Goal: Communication & Community: Answer question/provide support

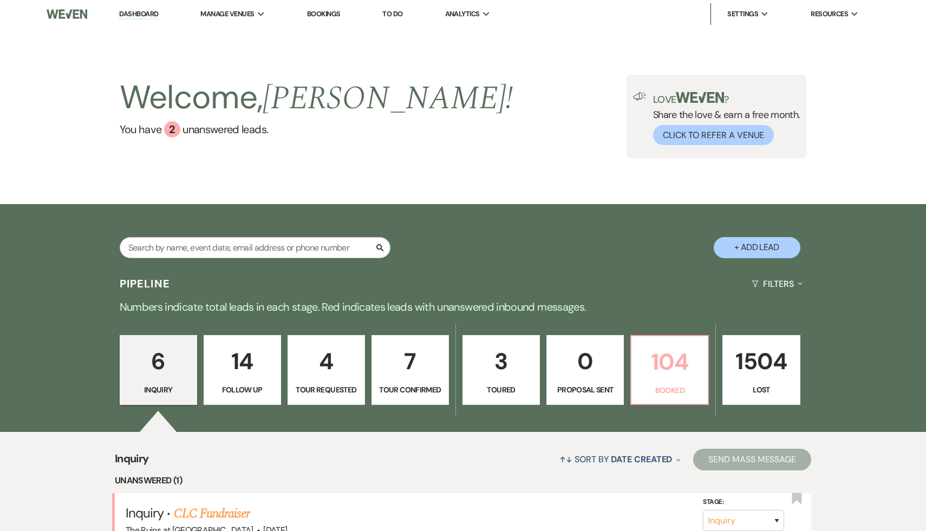
click at [655, 363] on p "104" at bounding box center [669, 362] width 63 height 36
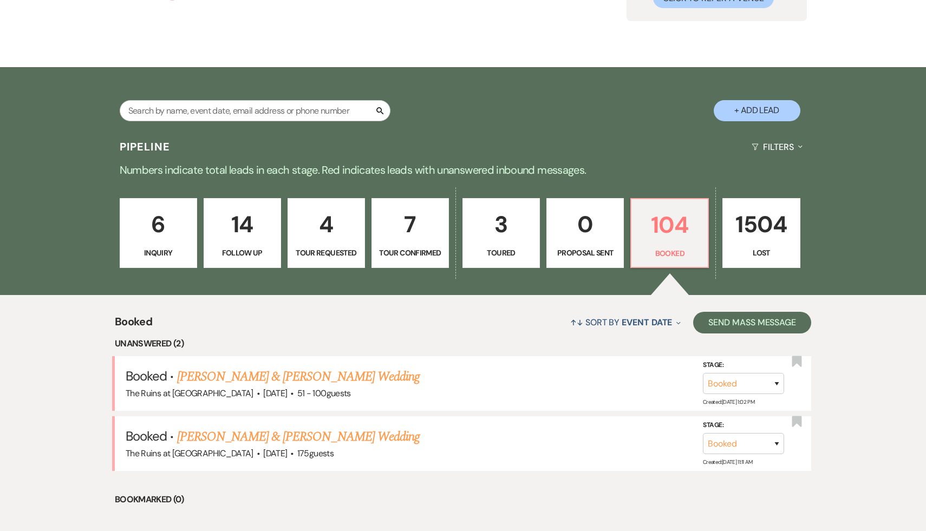
scroll to position [140, 0]
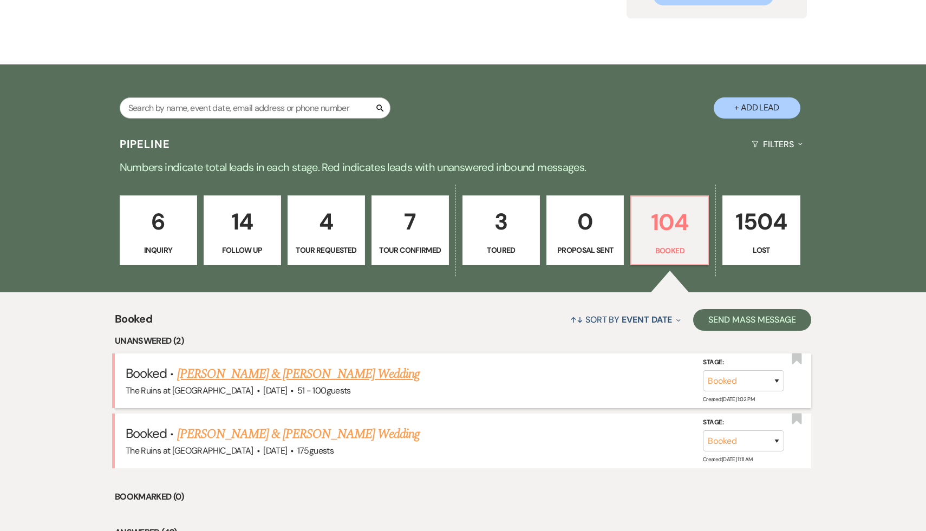
click at [361, 372] on link "[PERSON_NAME] & [PERSON_NAME] Wedding" at bounding box center [298, 373] width 243 height 19
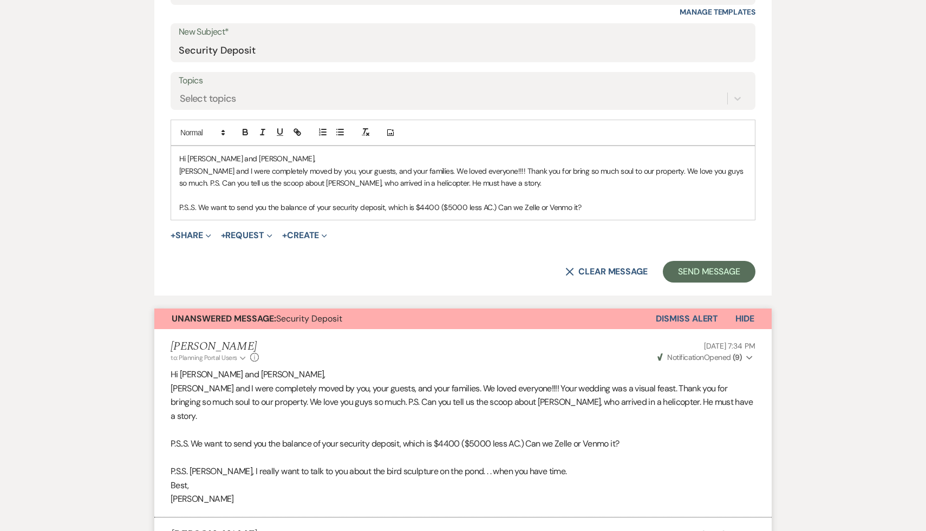
scroll to position [461, 0]
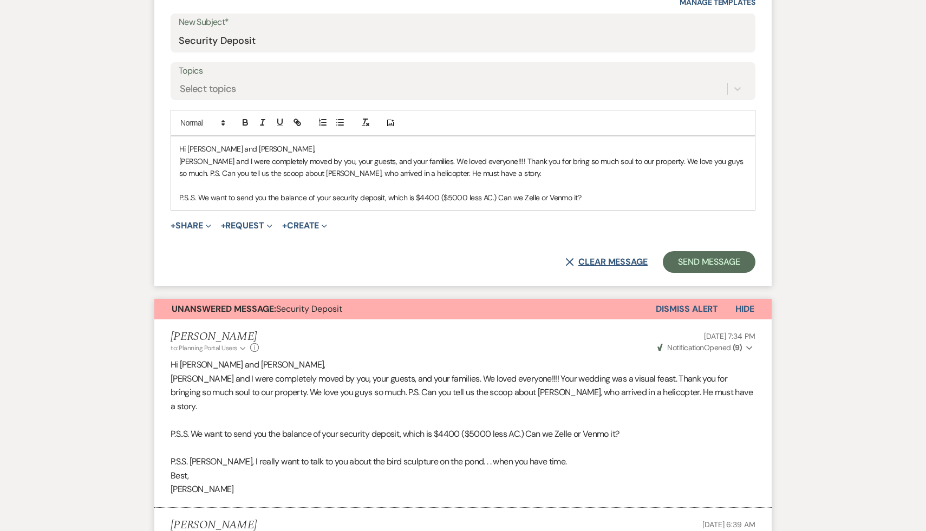
click at [607, 259] on button "X Clear message" at bounding box center [606, 262] width 82 height 9
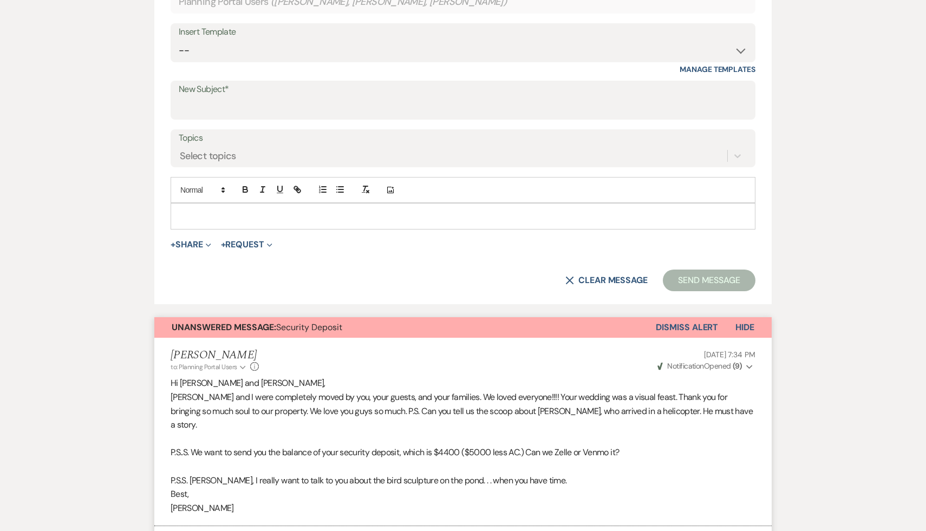
scroll to position [390, 0]
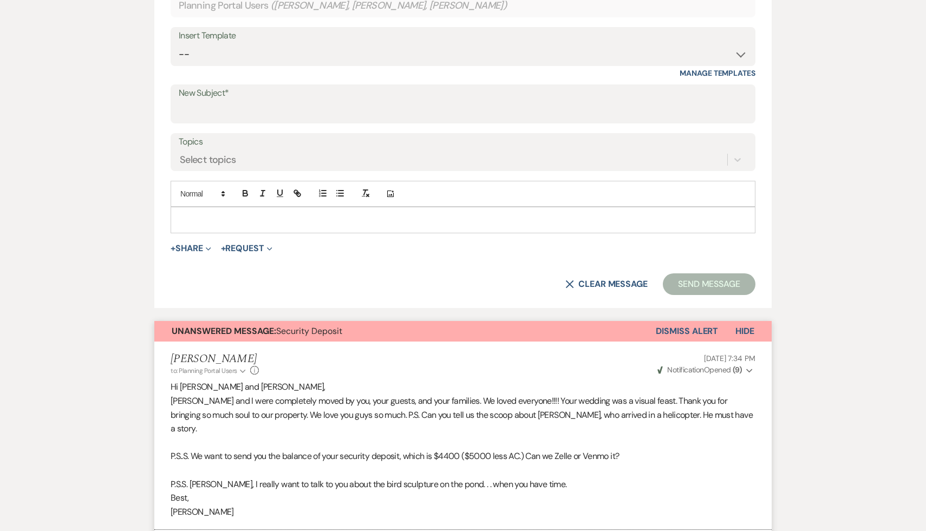
click at [688, 332] on button "Dismiss Alert" at bounding box center [687, 331] width 62 height 21
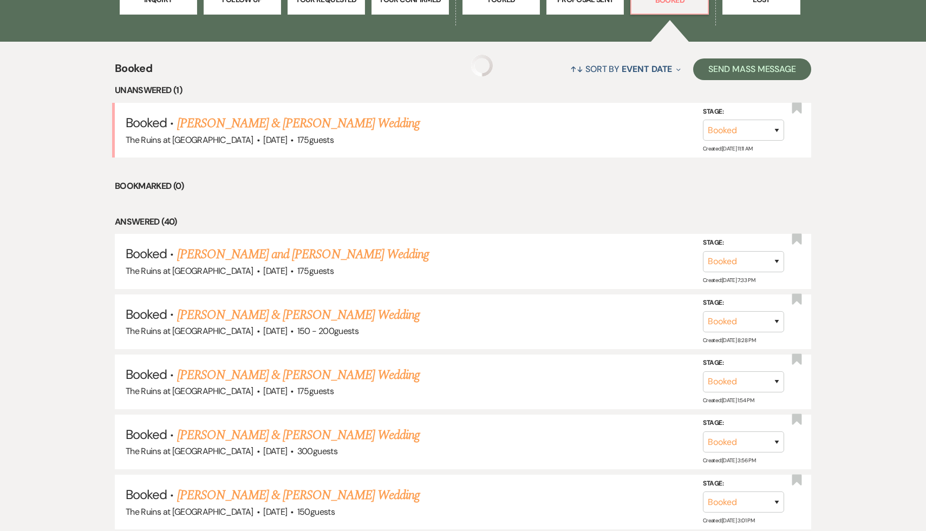
scroll to position [140, 0]
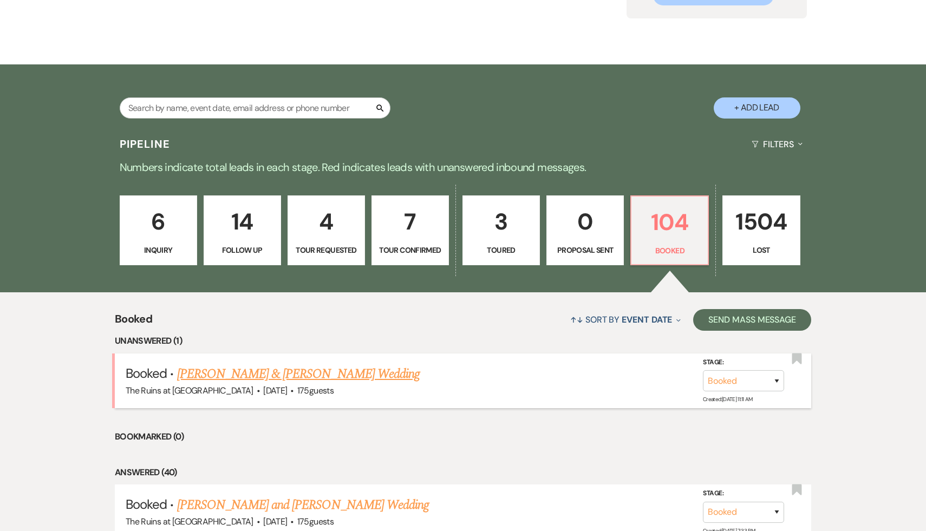
click at [340, 376] on link "[PERSON_NAME] & [PERSON_NAME] Wedding" at bounding box center [298, 373] width 243 height 19
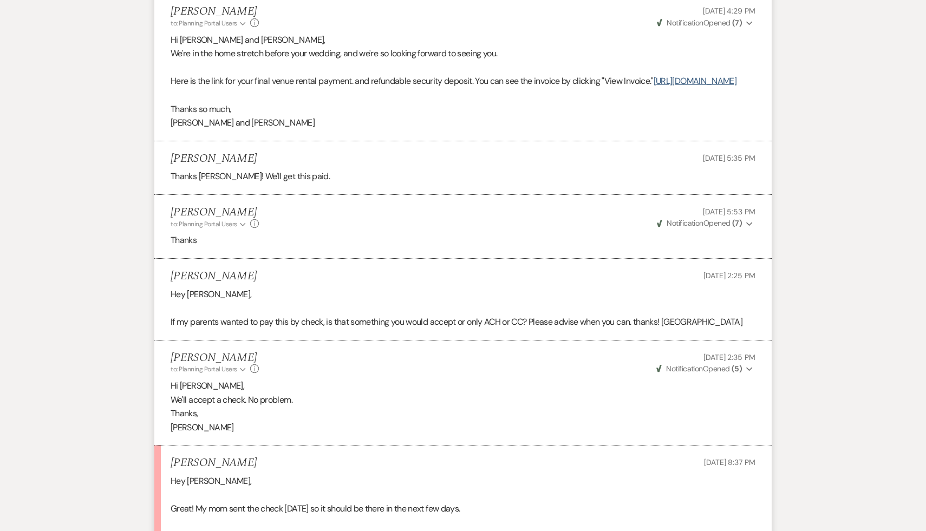
scroll to position [284, 0]
